Goal: Task Accomplishment & Management: Complete application form

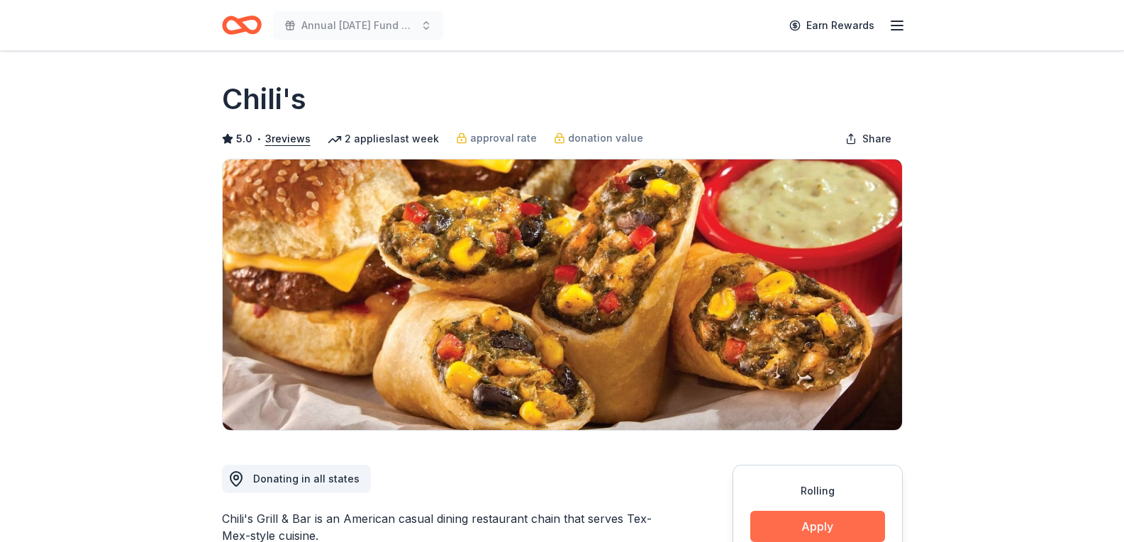
click at [821, 525] on button "Apply" at bounding box center [817, 526] width 135 height 31
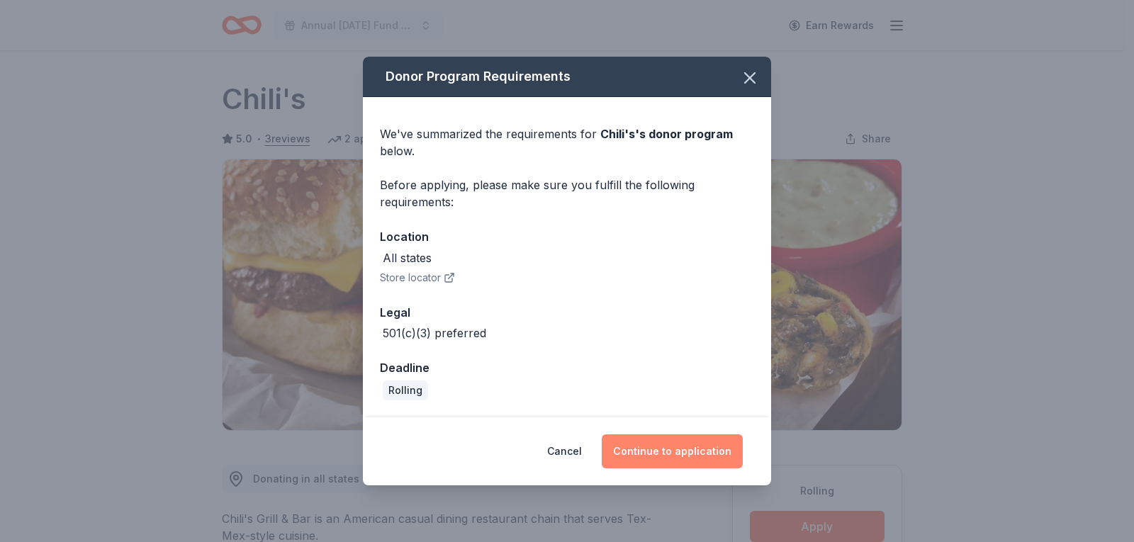
click at [687, 451] on button "Continue to application" at bounding box center [672, 452] width 141 height 34
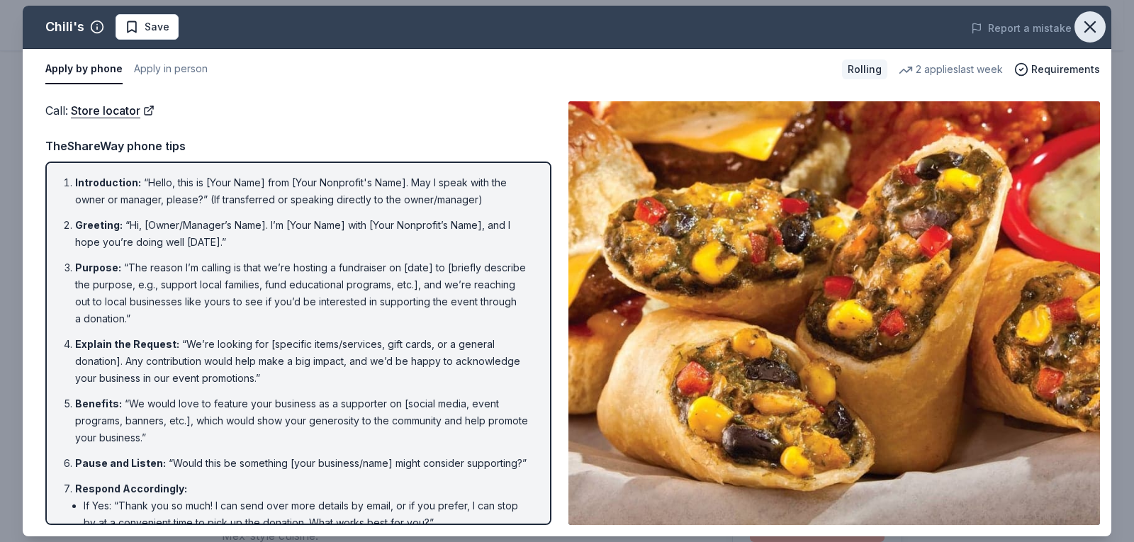
click at [1092, 26] on icon "button" at bounding box center [1090, 27] width 10 height 10
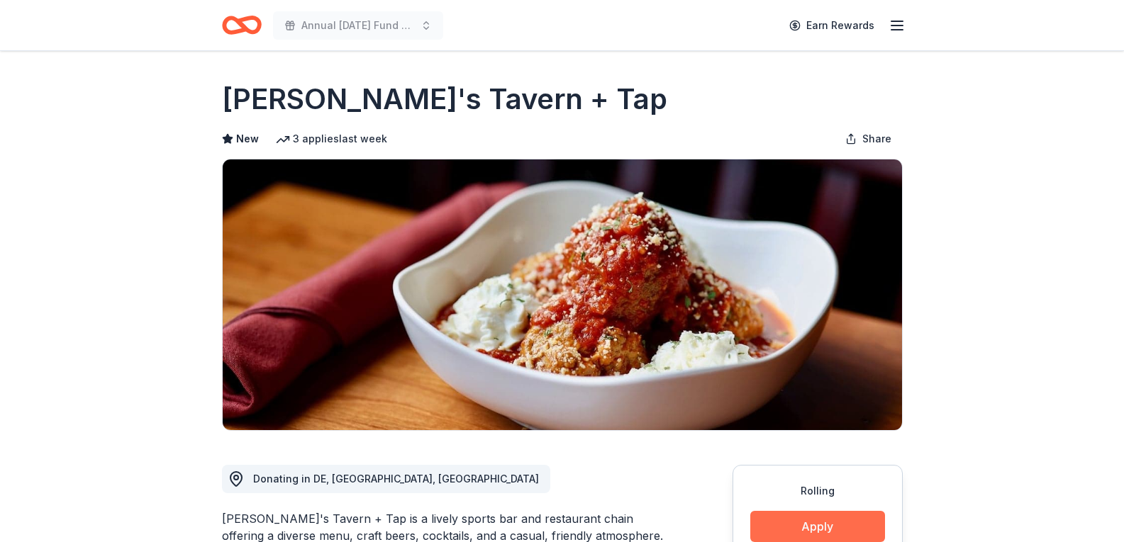
click at [841, 518] on button "Apply" at bounding box center [817, 526] width 135 height 31
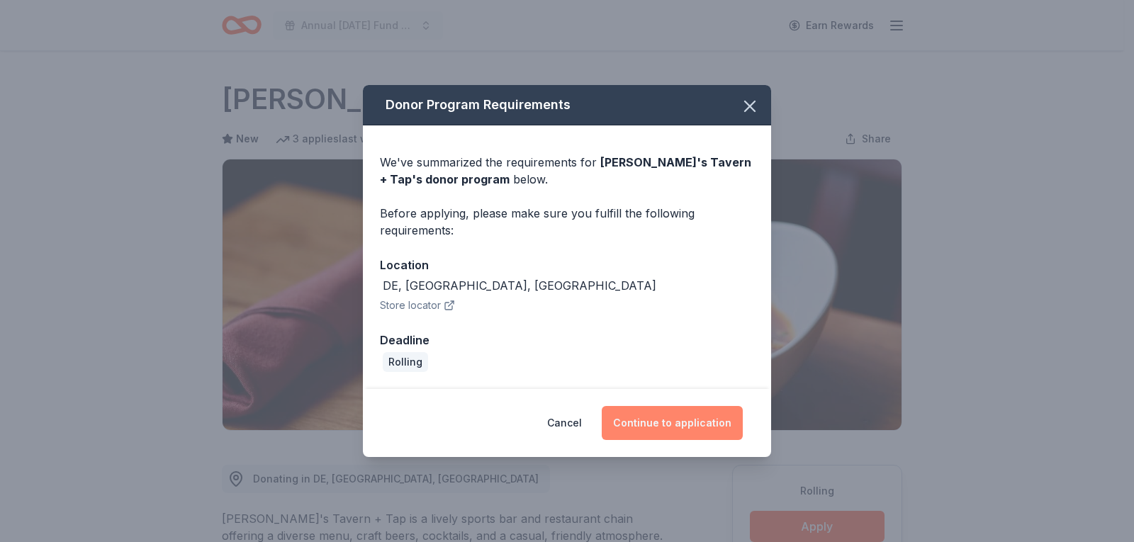
click at [684, 425] on button "Continue to application" at bounding box center [672, 423] width 141 height 34
